Goal: Communication & Community: Share content

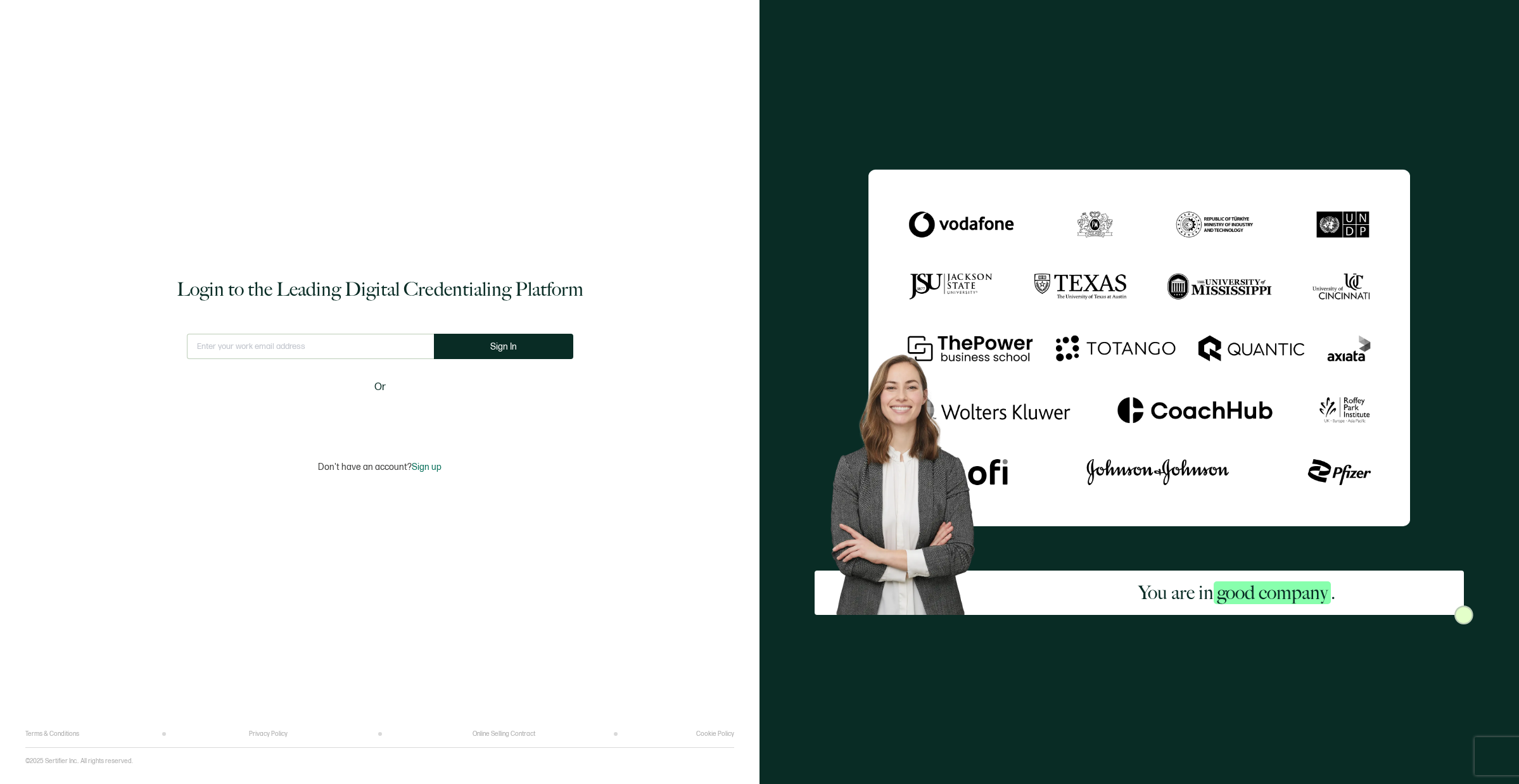
click at [359, 342] on input "text" at bounding box center [310, 347] width 247 height 25
type input "[EMAIL_ADDRESS][DOMAIN_NAME]"
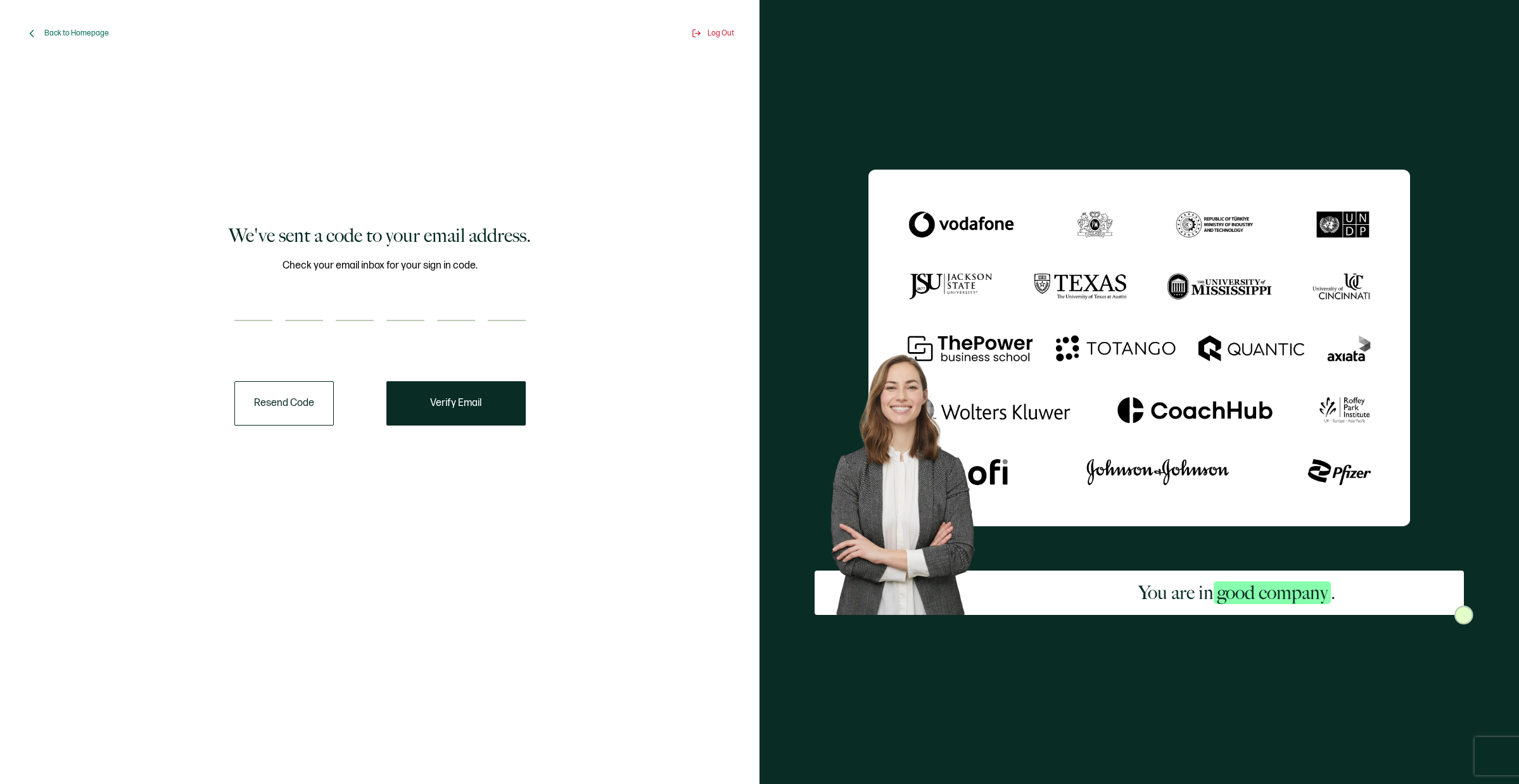
click at [265, 314] on input "number" at bounding box center [253, 309] width 38 height 25
paste input "7"
type input "7"
type input "6"
type input "8"
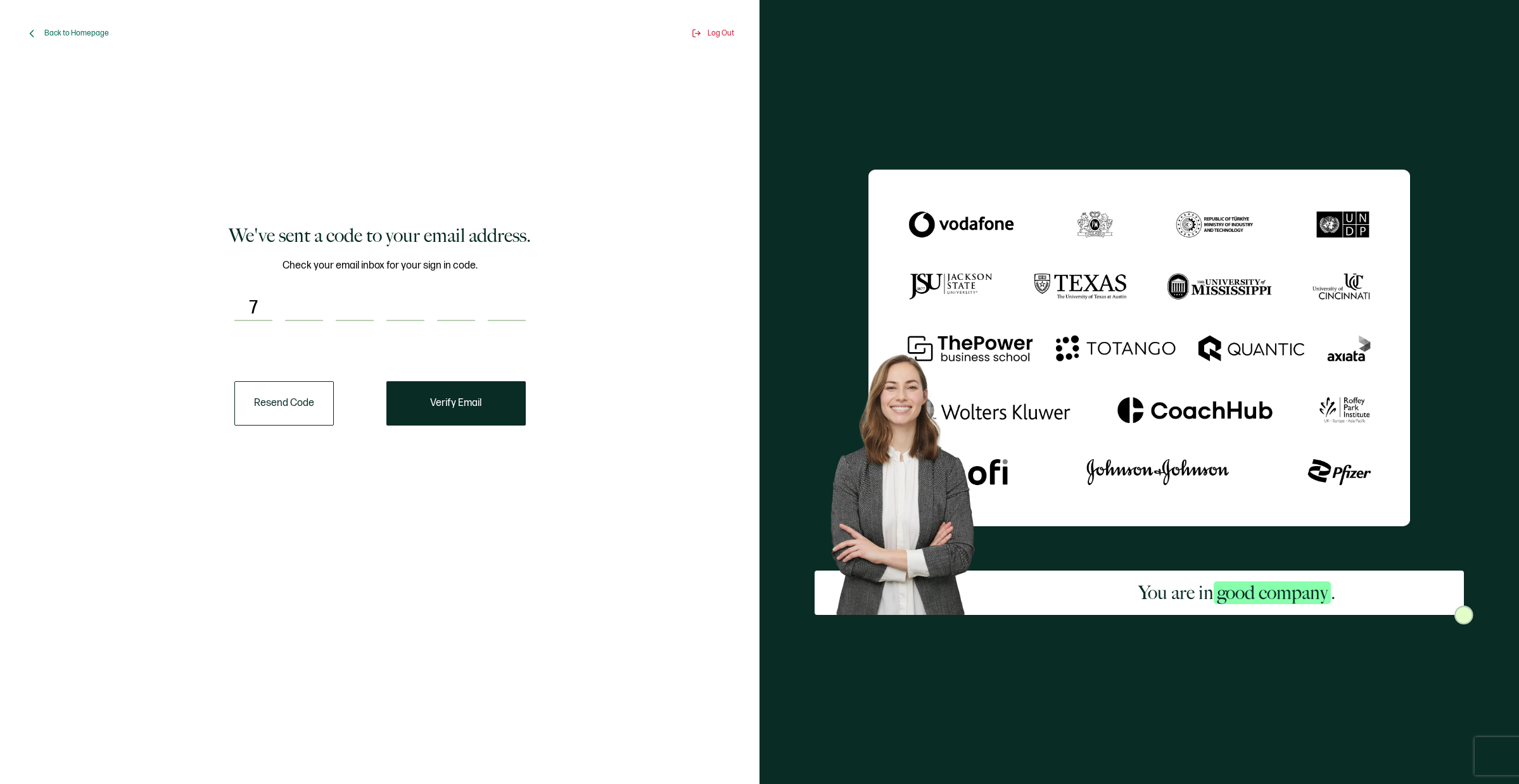
type input "5"
type input "2"
type input "4"
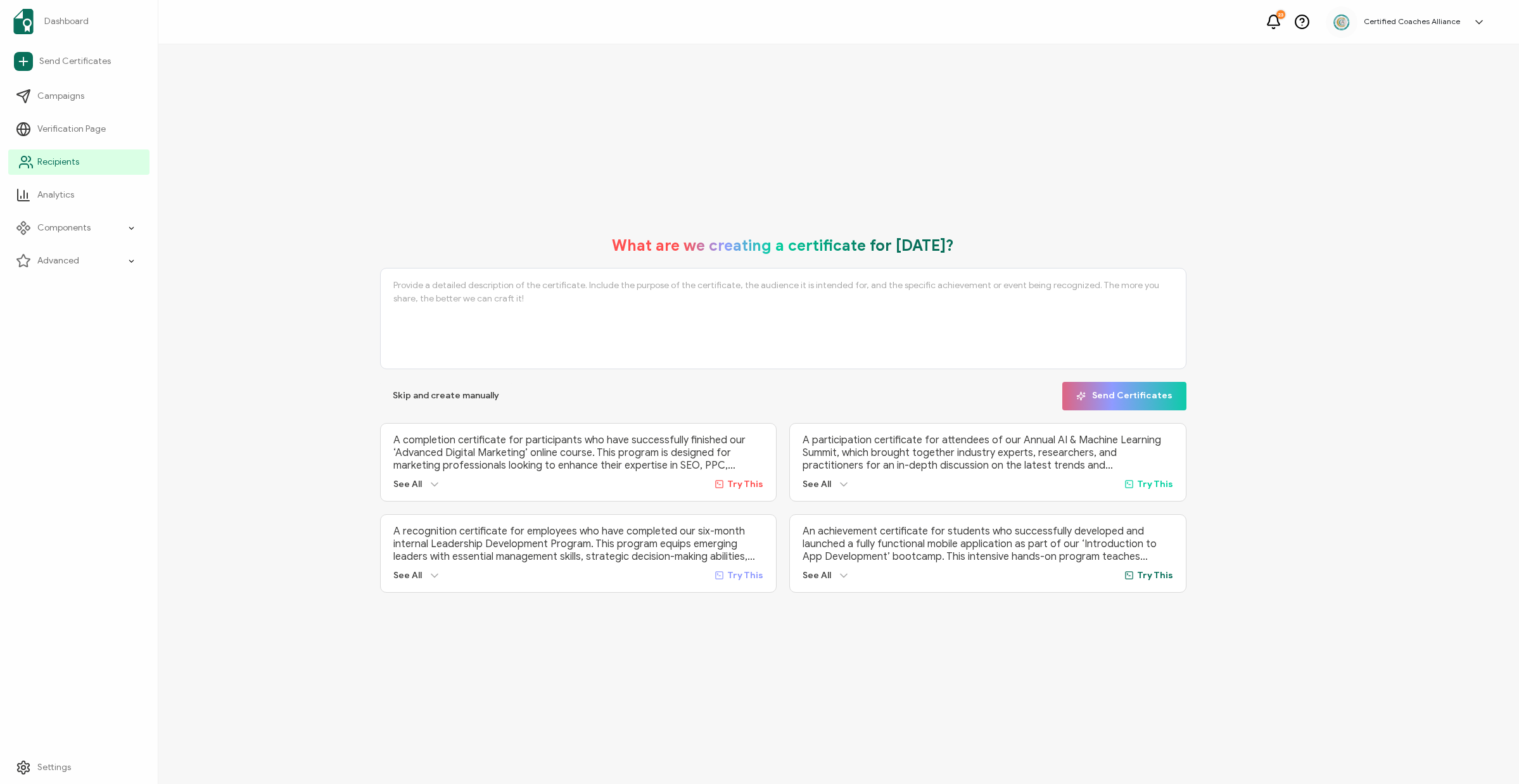
click at [65, 167] on span "Recipients" at bounding box center [58, 162] width 42 height 13
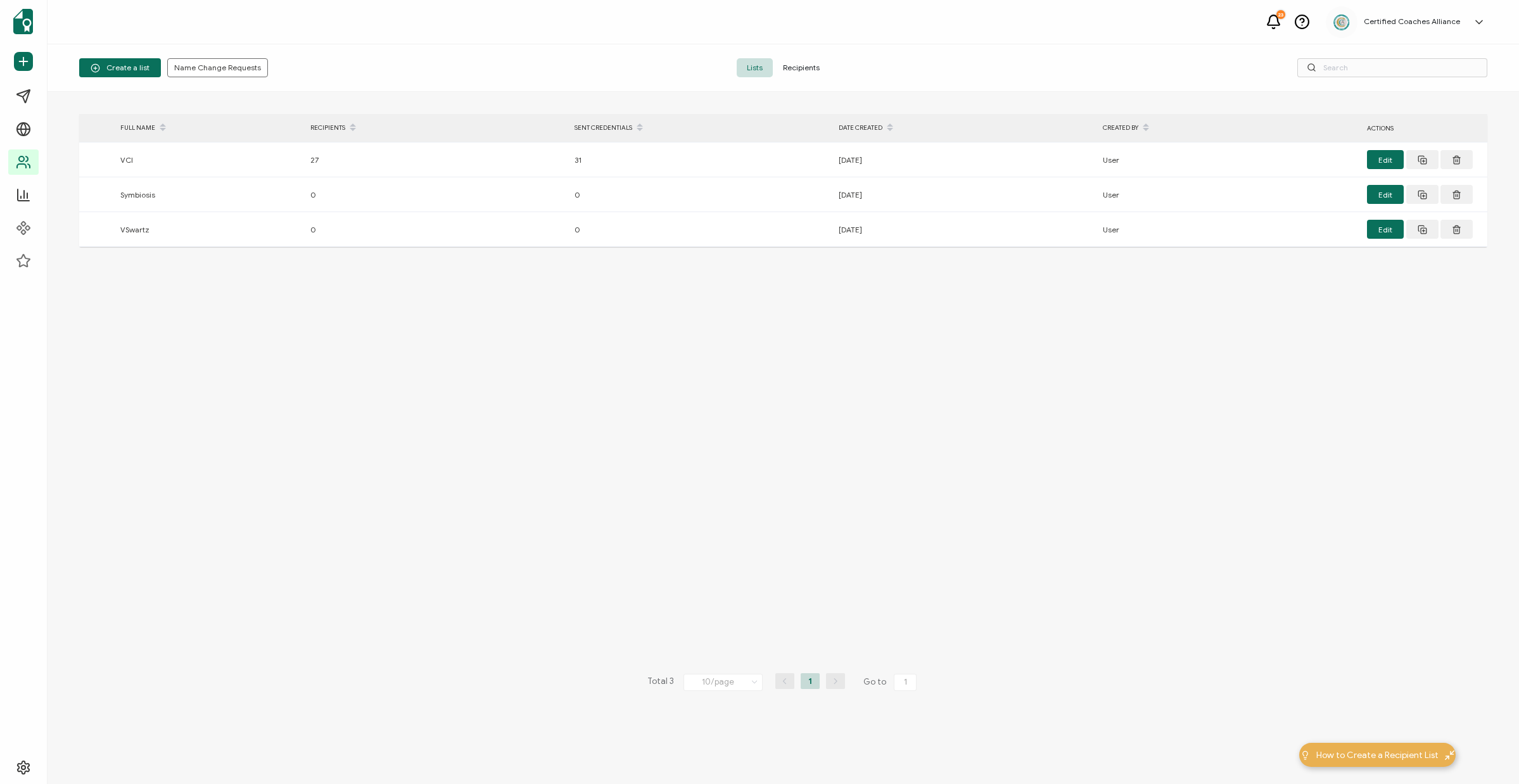
click at [816, 75] on span "Recipients" at bounding box center [801, 67] width 57 height 19
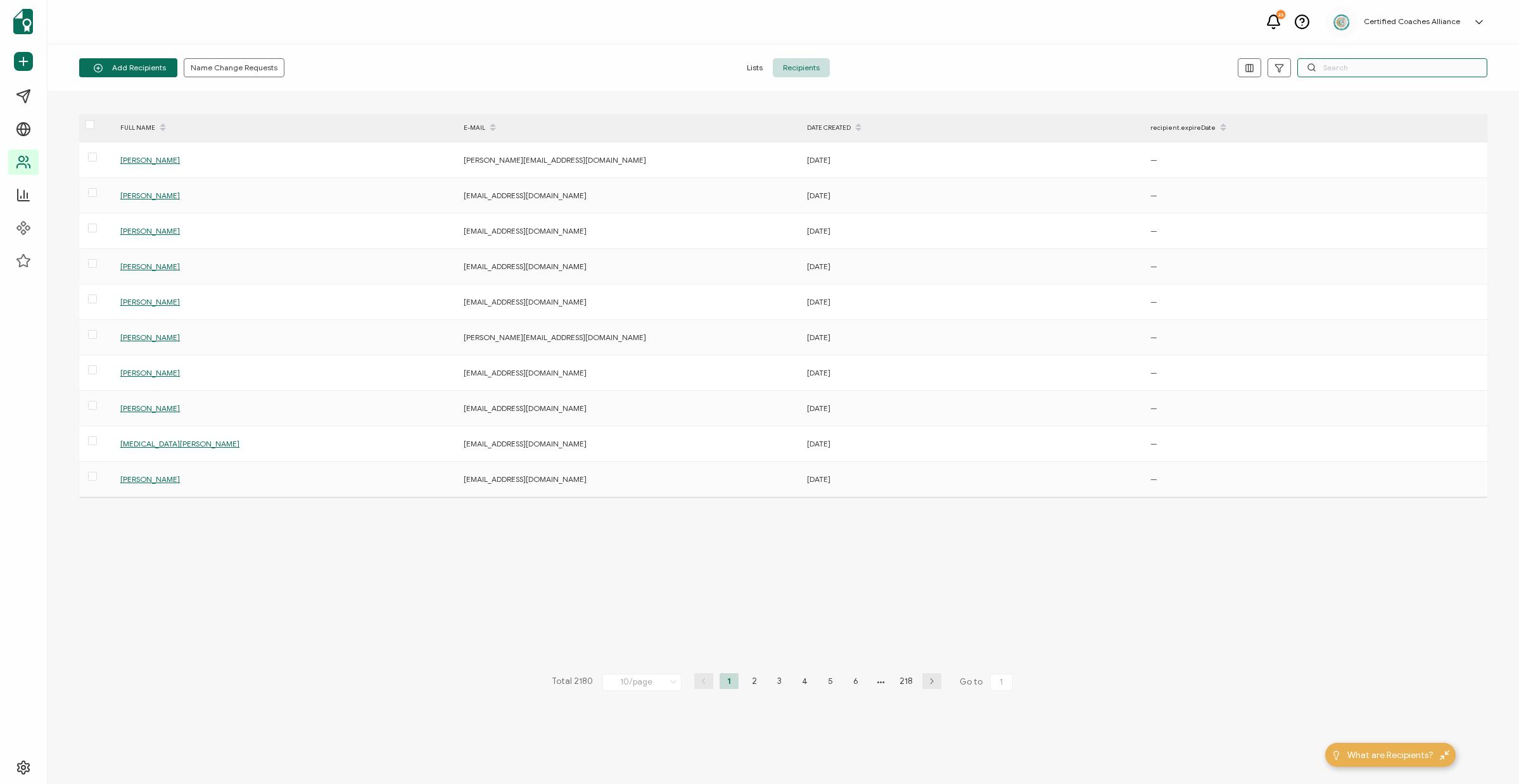
click at [1377, 70] on input "text" at bounding box center [1392, 67] width 190 height 19
paste input "[EMAIL_ADDRESS][DOMAIN_NAME]"
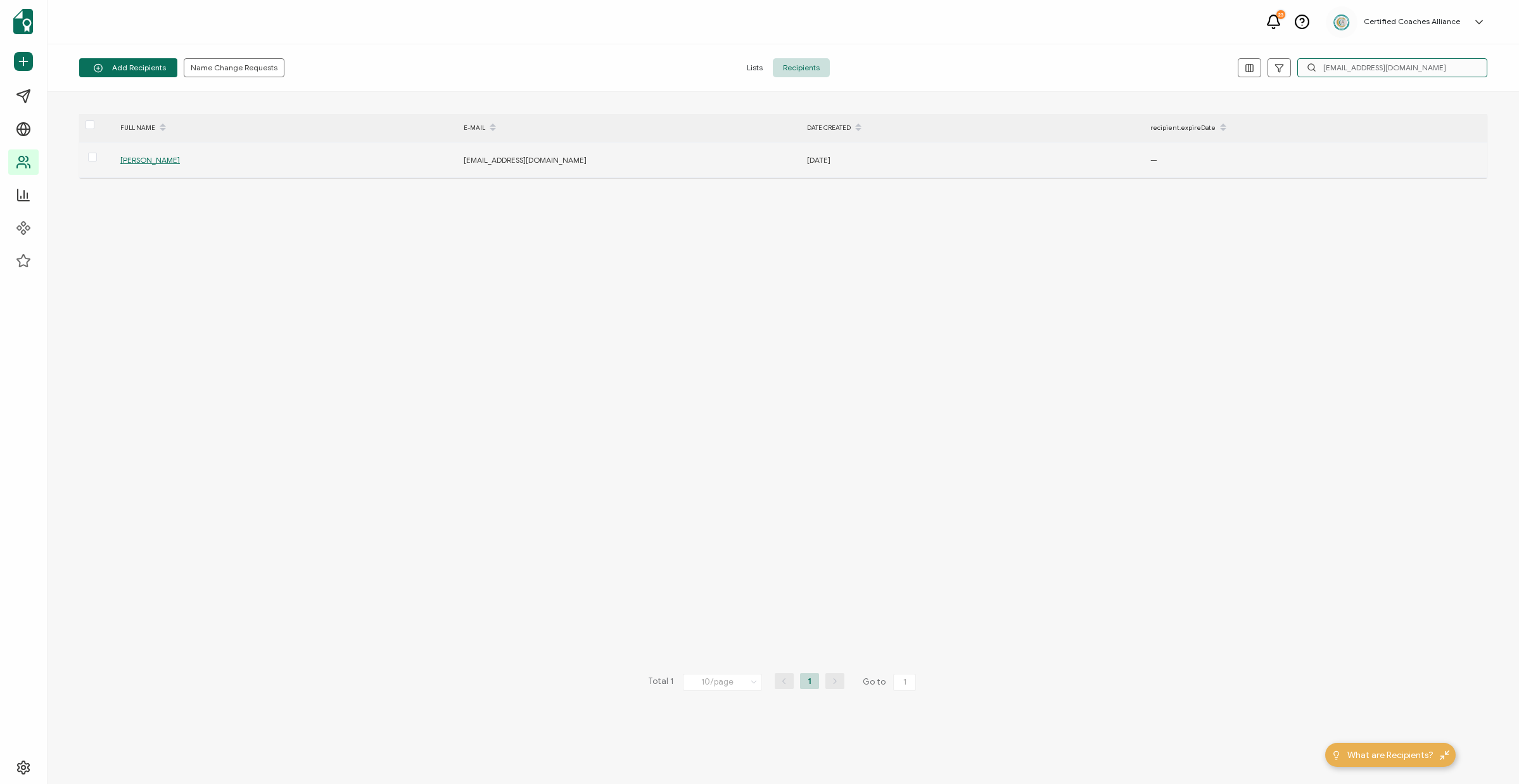
type input "[EMAIL_ADDRESS][DOMAIN_NAME]"
click at [174, 160] on span "[PERSON_NAME]" at bounding box center [151, 160] width 60 height 9
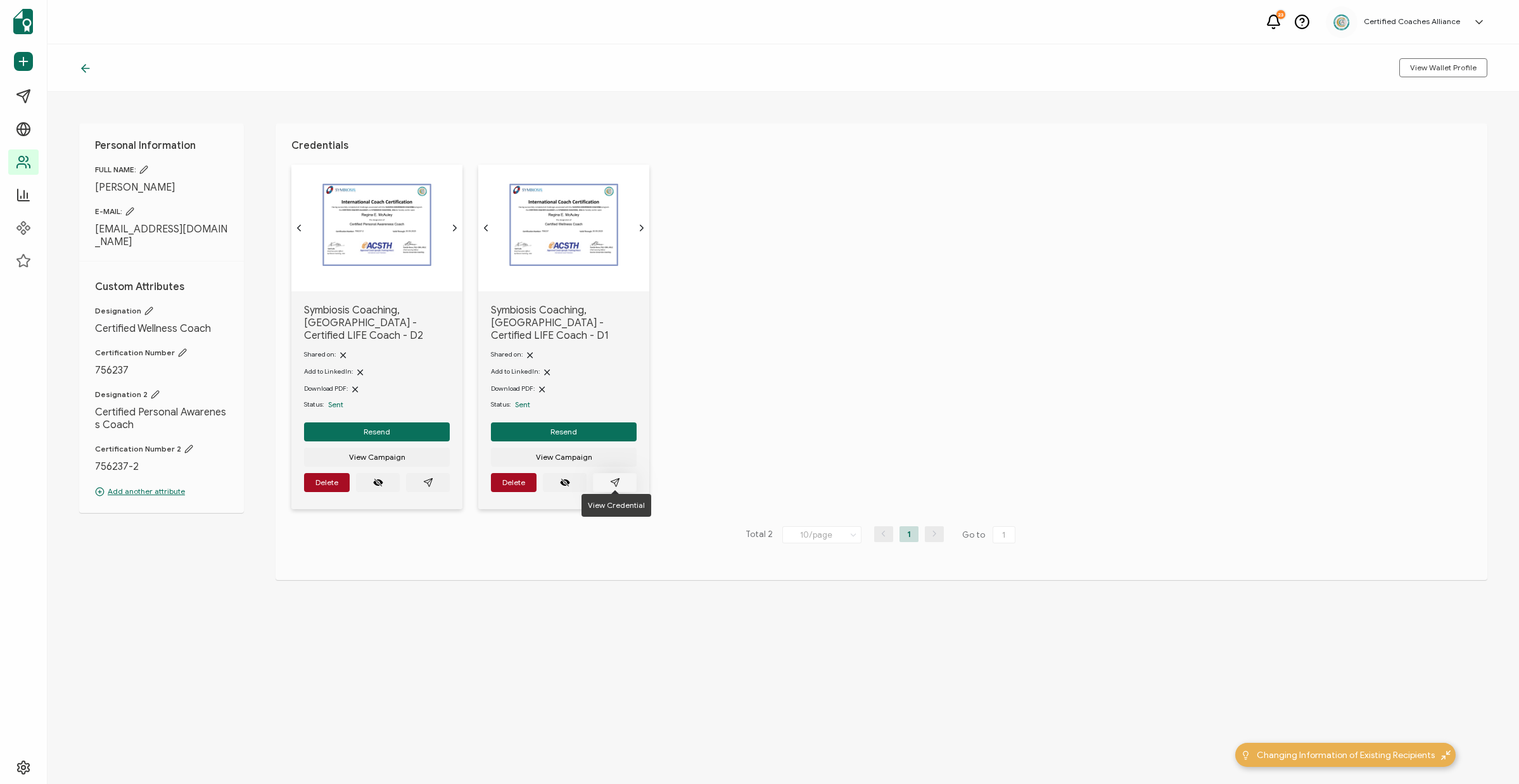
click at [612, 477] on icon "paper plane outline" at bounding box center [614, 482] width 10 height 10
